Goal: Information Seeking & Learning: Check status

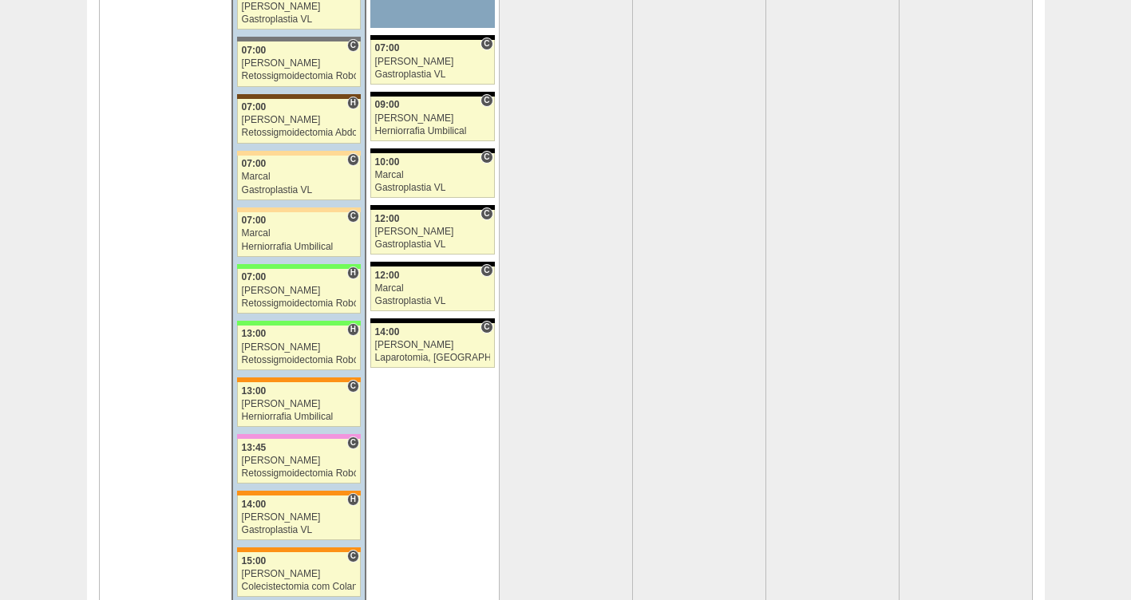
scroll to position [3442, 0]
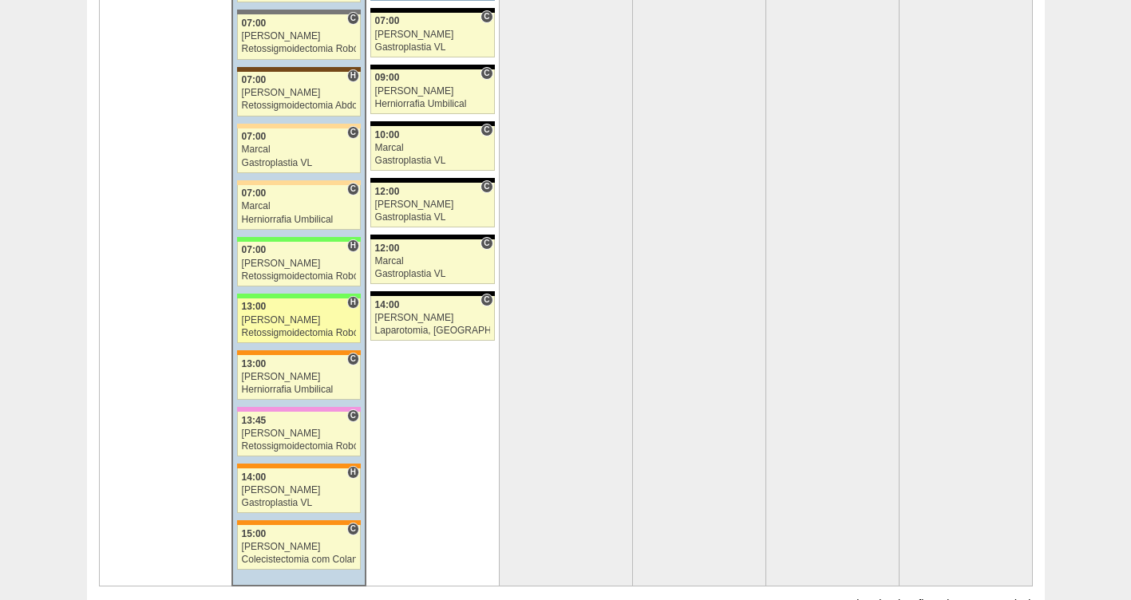
click at [265, 330] on div "Retossigmoidectomia Robótica" at bounding box center [299, 333] width 115 height 10
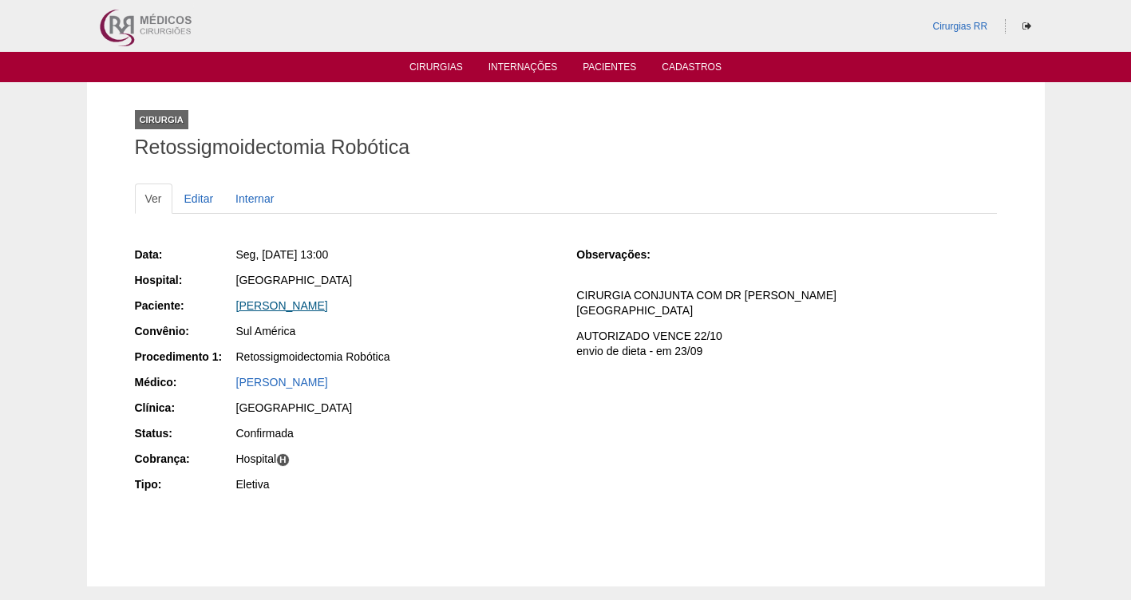
click at [295, 303] on link "JULIANA DE BARROS SILVA" at bounding box center [282, 305] width 92 height 13
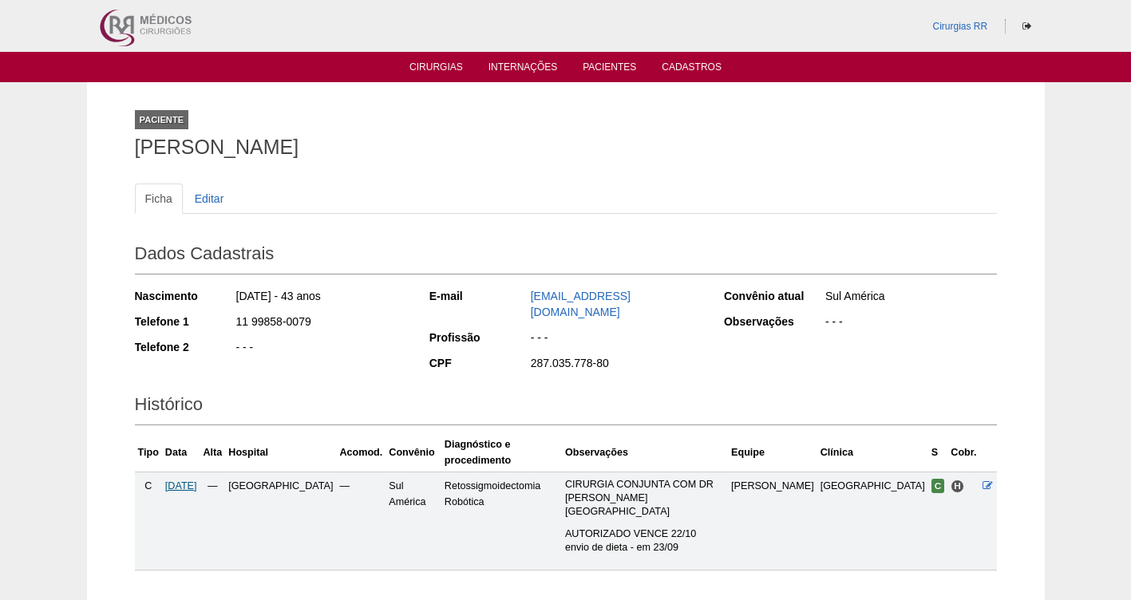
click at [184, 481] on span "[DATE]" at bounding box center [181, 486] width 32 height 11
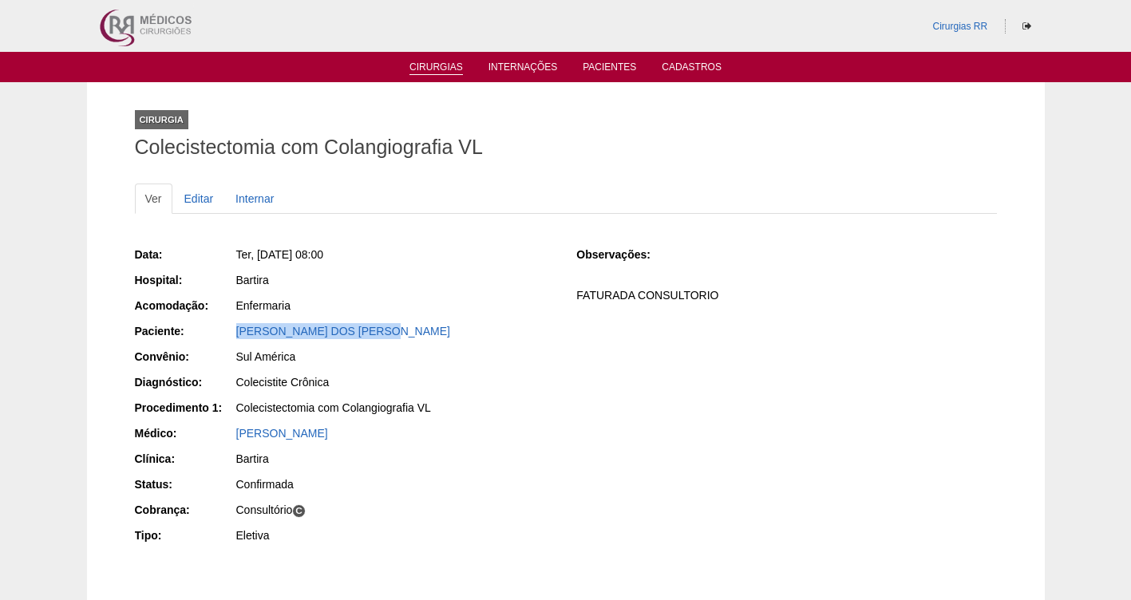
click at [436, 62] on link "Cirurgias" at bounding box center [435, 68] width 53 height 14
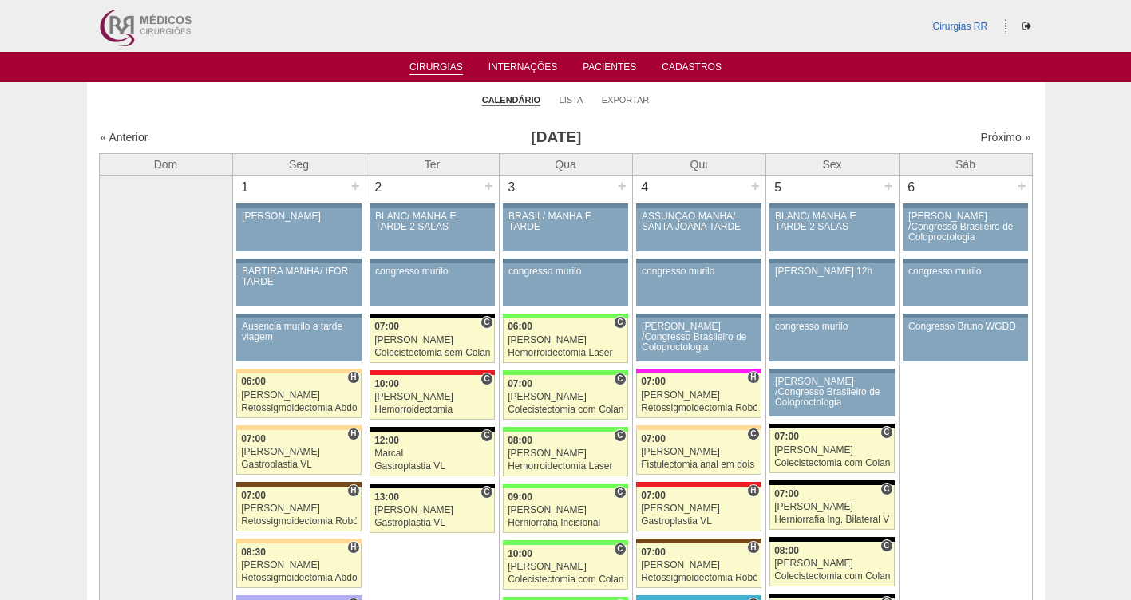
scroll to position [3442, 0]
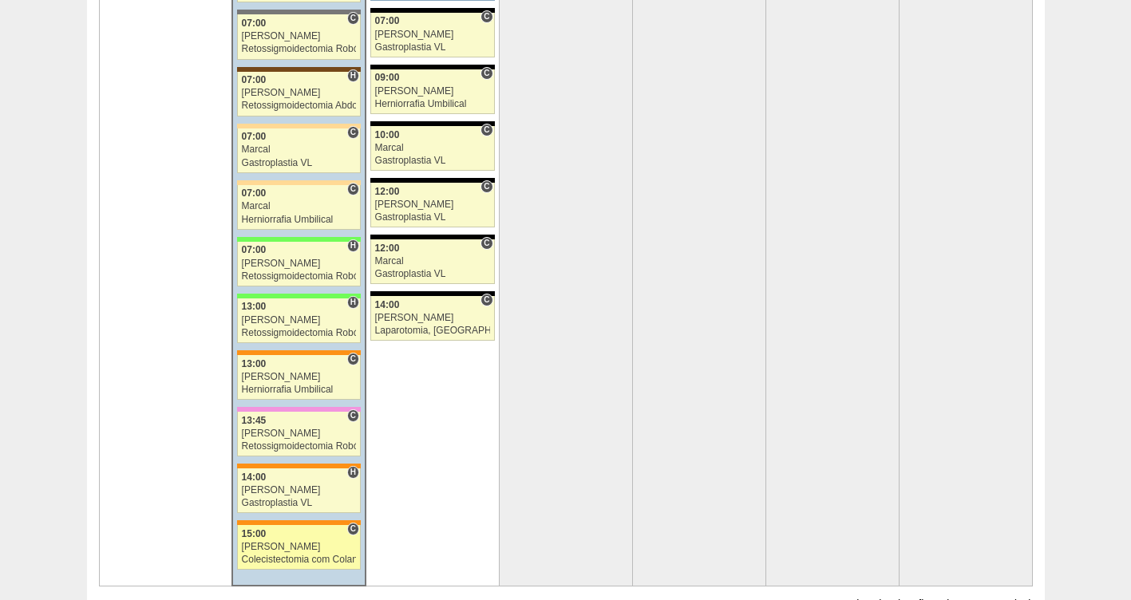
click at [283, 547] on div "[PERSON_NAME]" at bounding box center [299, 547] width 115 height 10
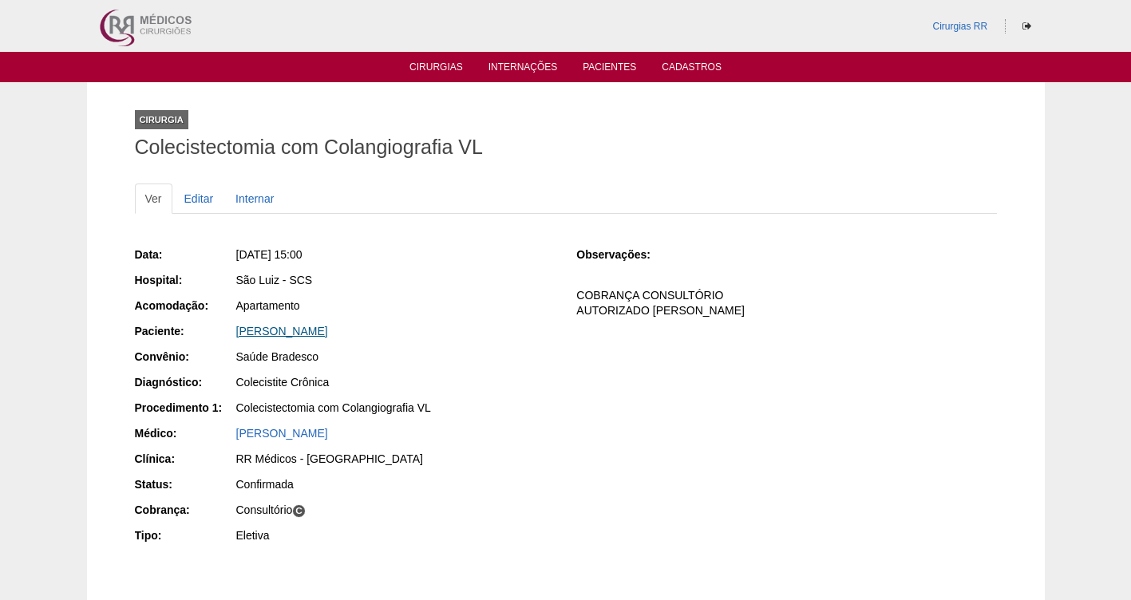
click at [297, 327] on link "[PERSON_NAME]" at bounding box center [282, 331] width 92 height 13
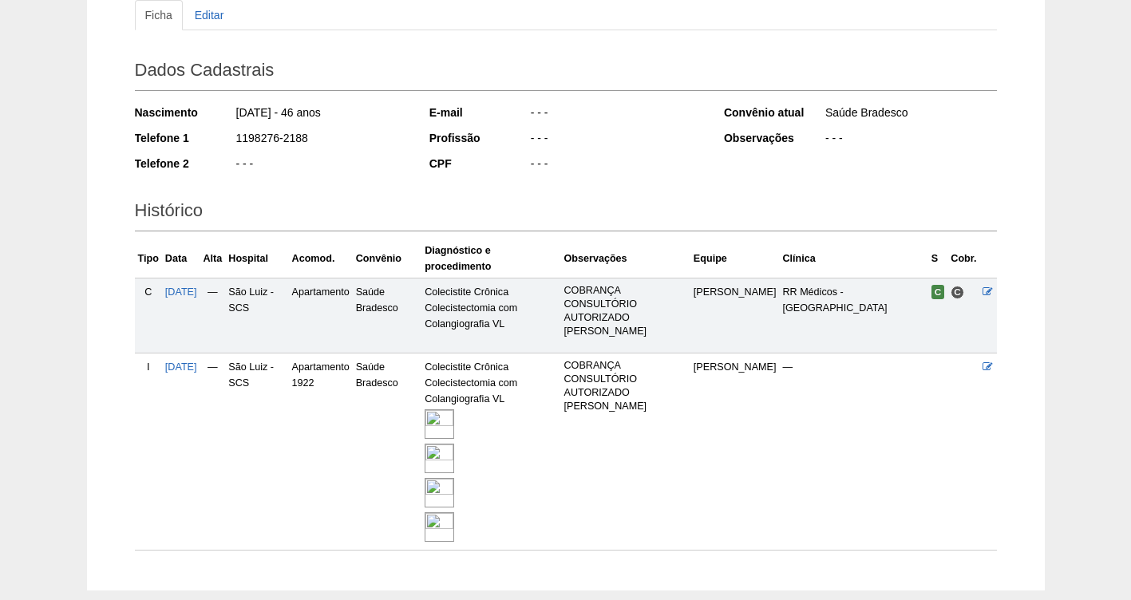
scroll to position [186, 0]
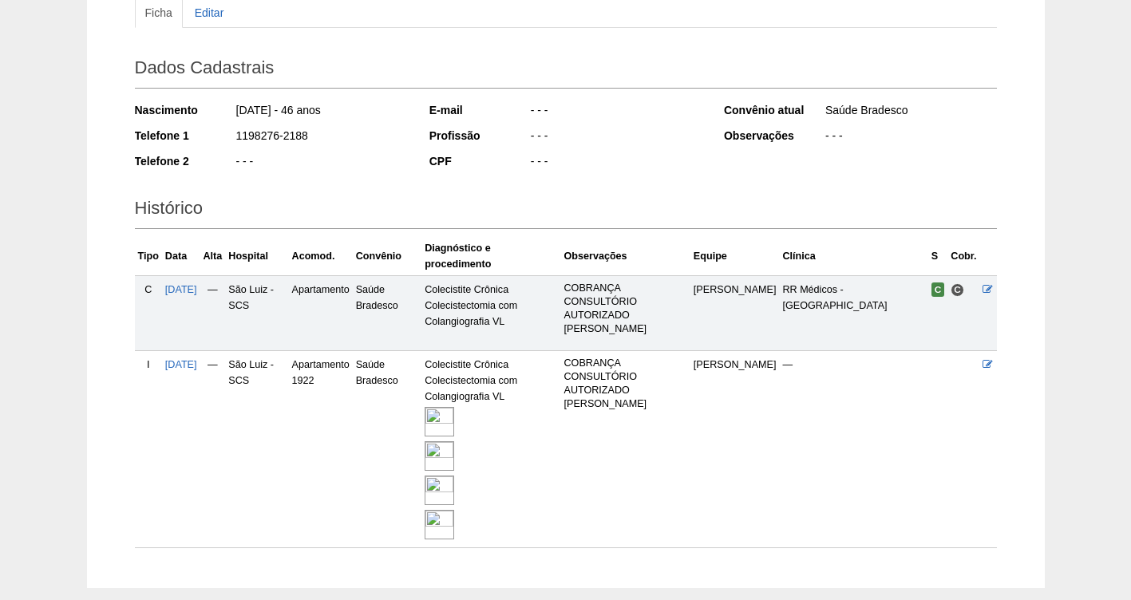
click at [454, 409] on img at bounding box center [440, 422] width 30 height 30
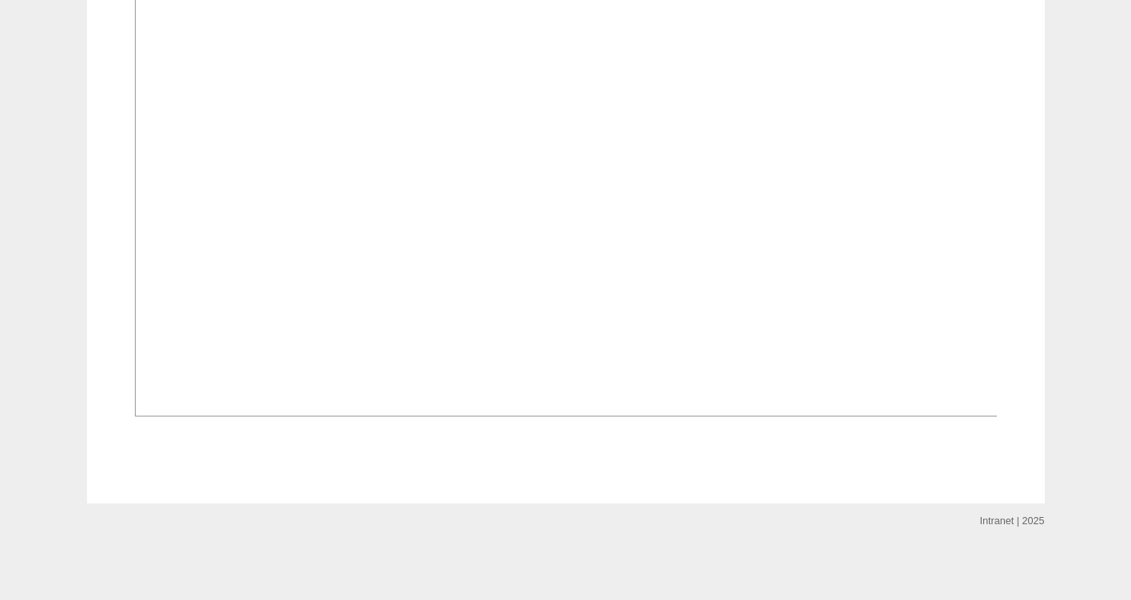
scroll to position [3946, 0]
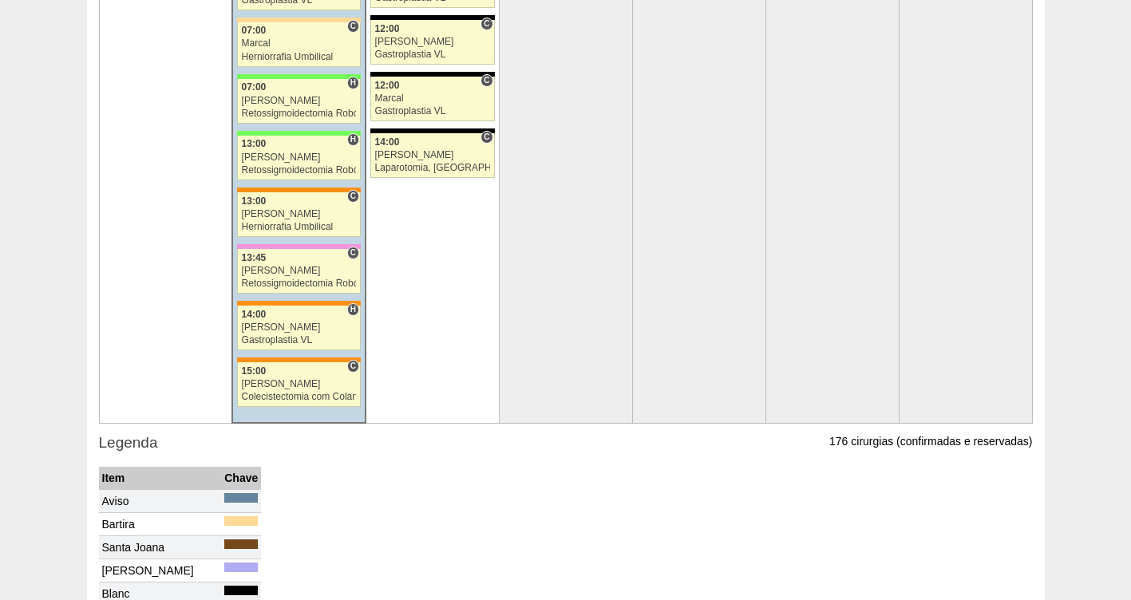
scroll to position [3625, 0]
